Goal: Information Seeking & Learning: Learn about a topic

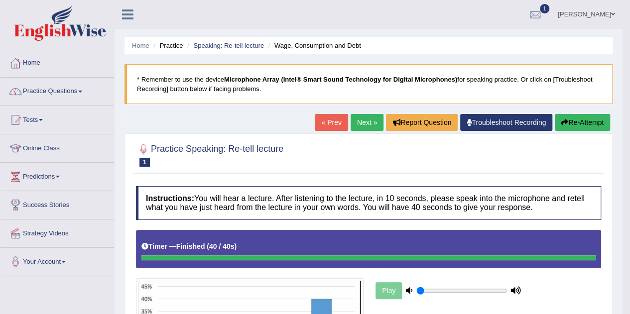
click at [63, 93] on link "Practice Questions" at bounding box center [57, 90] width 114 height 25
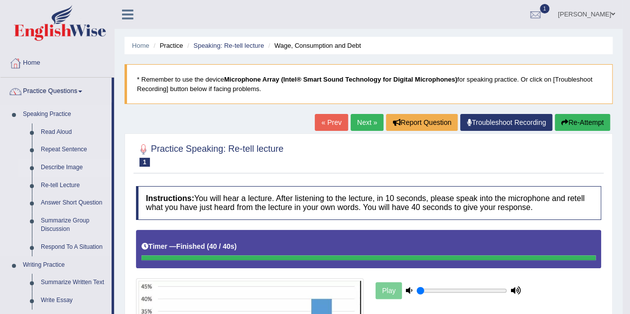
click at [60, 168] on link "Describe Image" at bounding box center [73, 168] width 75 height 18
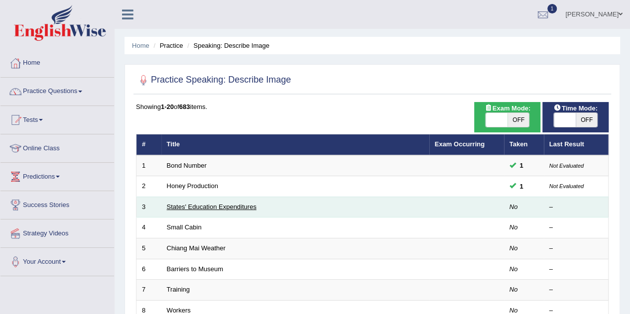
click at [173, 208] on link "States' Education Expenditures" at bounding box center [212, 206] width 90 height 7
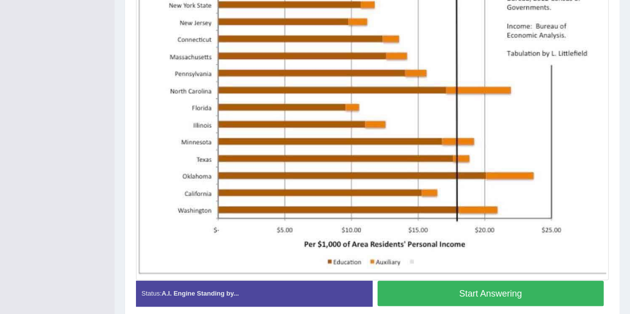
scroll to position [286, 0]
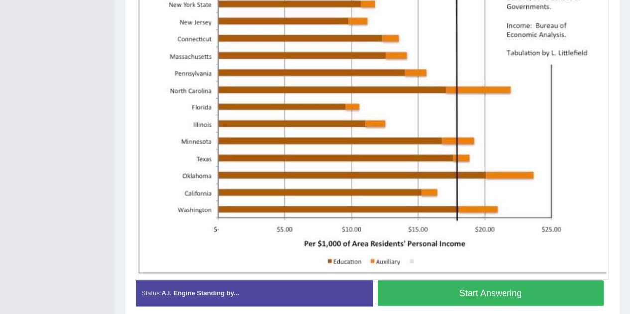
click at [427, 293] on button "Start Answering" at bounding box center [491, 292] width 227 height 25
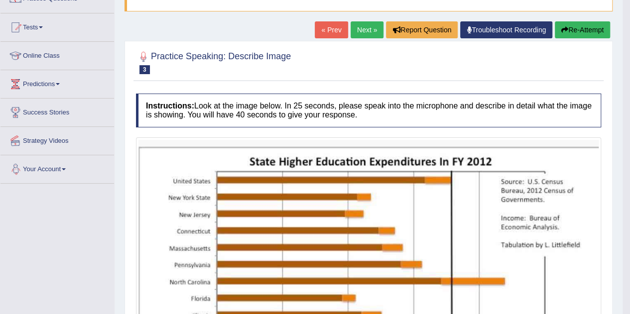
scroll to position [0, 0]
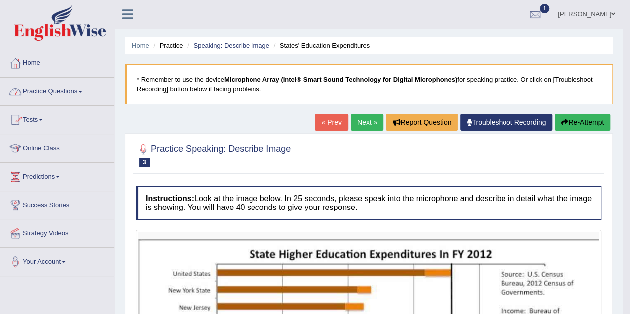
click at [75, 91] on link "Practice Questions" at bounding box center [57, 90] width 114 height 25
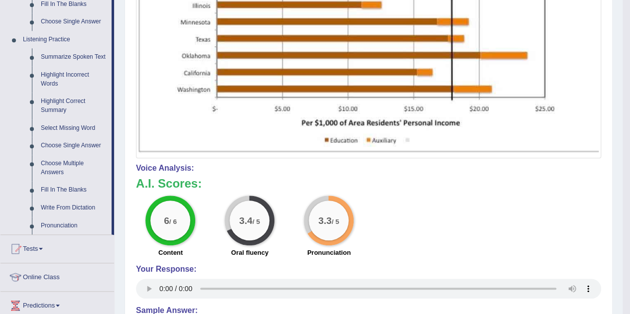
scroll to position [403, 0]
